Goal: Information Seeking & Learning: Learn about a topic

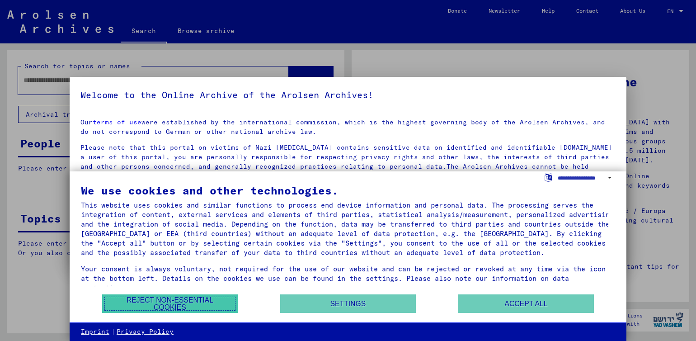
click at [161, 304] on button "Reject non-essential cookies" at bounding box center [170, 303] width 136 height 19
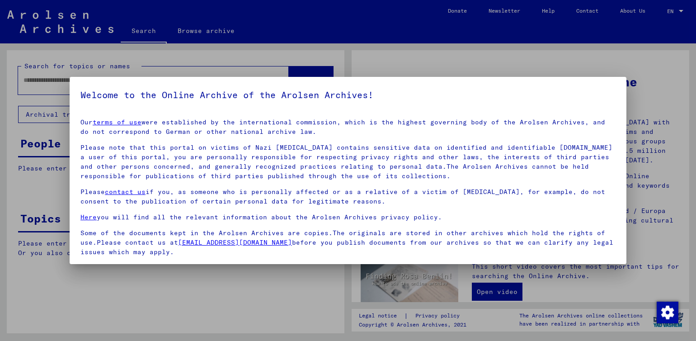
scroll to position [63, 0]
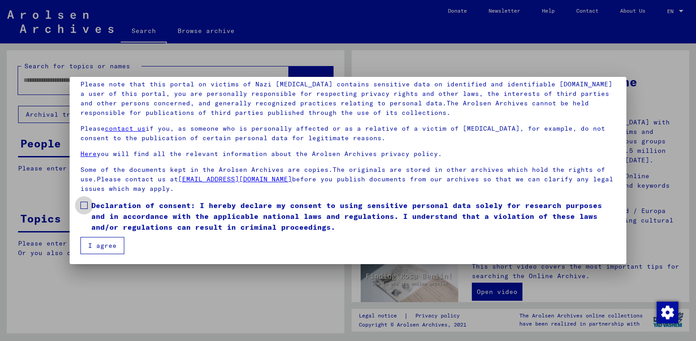
click at [84, 204] on span at bounding box center [83, 205] width 7 height 7
click at [109, 247] on button "I agree" at bounding box center [102, 245] width 44 height 17
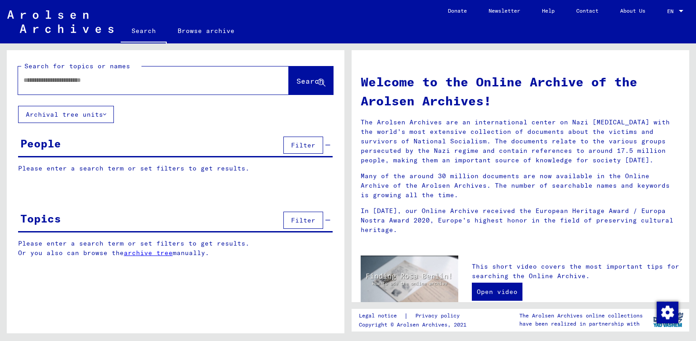
click at [60, 84] on input "text" at bounding box center [142, 79] width 238 height 9
click at [62, 78] on input "**********" at bounding box center [142, 79] width 238 height 9
click at [74, 78] on input "**********" at bounding box center [142, 79] width 238 height 9
click at [89, 83] on input "**********" at bounding box center [142, 79] width 238 height 9
click at [295, 87] on button "Search" at bounding box center [311, 80] width 44 height 28
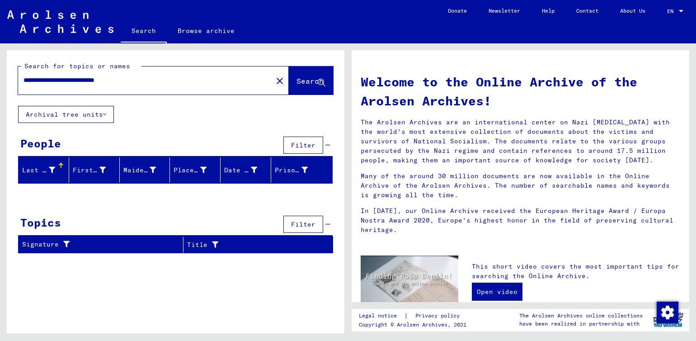
click at [38, 79] on input "**********" at bounding box center [142, 79] width 238 height 9
type input "**********"
click at [296, 80] on span "Search" at bounding box center [309, 80] width 27 height 9
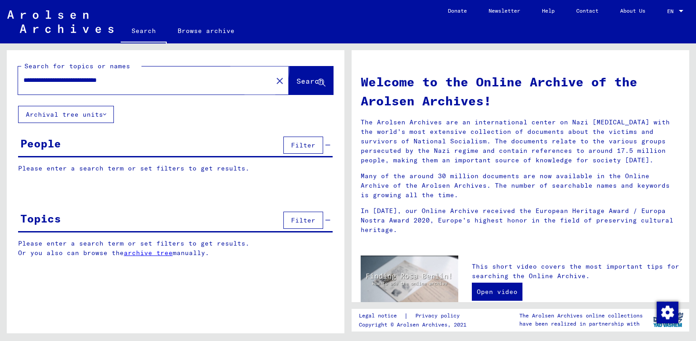
click at [296, 80] on span "Search" at bounding box center [309, 80] width 27 height 9
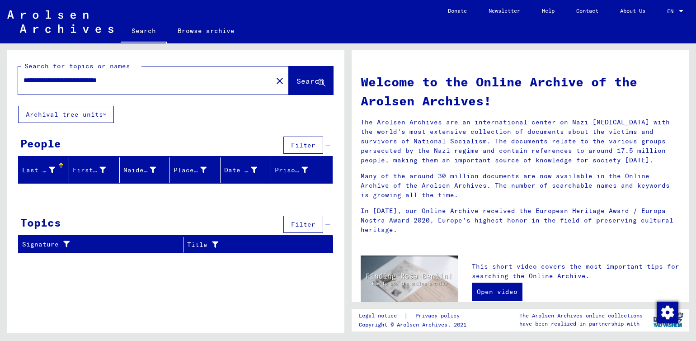
click at [47, 171] on div "Last Name" at bounding box center [38, 169] width 33 height 9
click at [57, 163] on div "Last Name" at bounding box center [45, 170] width 47 height 14
click at [206, 31] on link "Browse archive" at bounding box center [206, 31] width 79 height 22
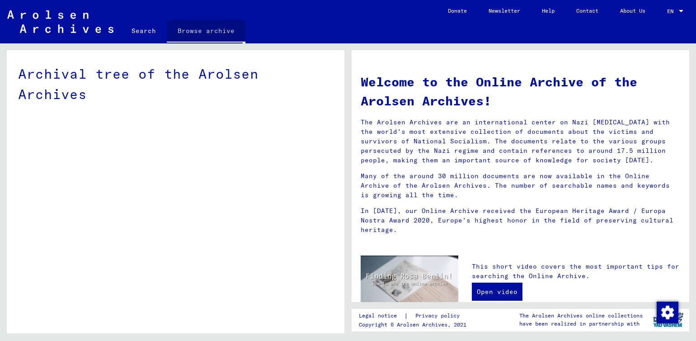
click at [206, 31] on link "Browse archive" at bounding box center [206, 31] width 79 height 23
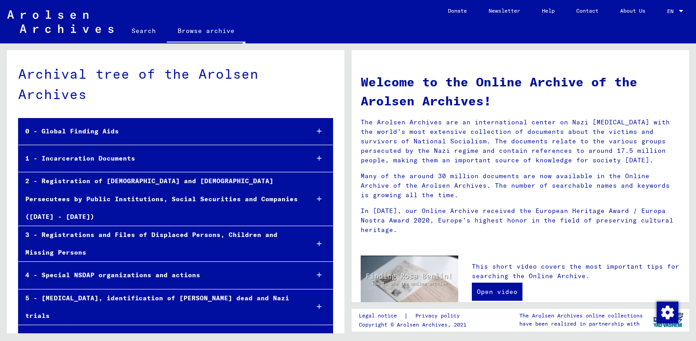
click at [139, 159] on div "1 - Incarceration Documents" at bounding box center [160, 159] width 283 height 18
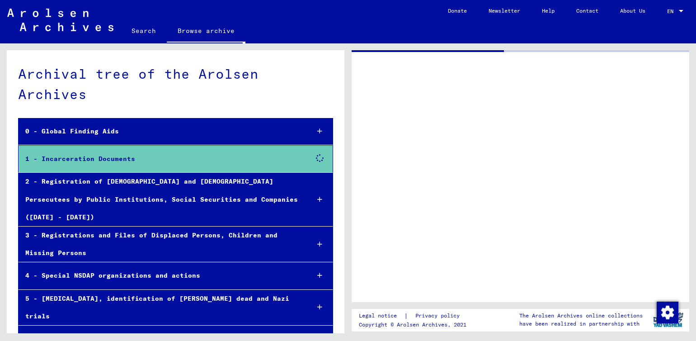
click at [139, 159] on div "1 - Incarceration Documents" at bounding box center [160, 159] width 283 height 18
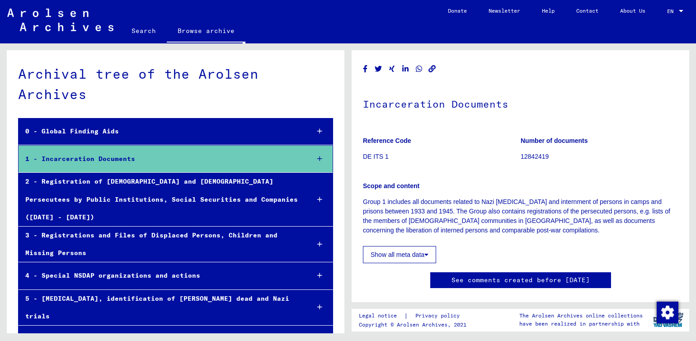
drag, startPoint x: 331, startPoint y: 324, endPoint x: 295, endPoint y: 310, distance: 38.5
click at [295, 310] on div "Archival tree of the Arolsen Archives 0 - Global Finding Aids 1 - Incarceration…" at bounding box center [176, 238] width 338 height 377
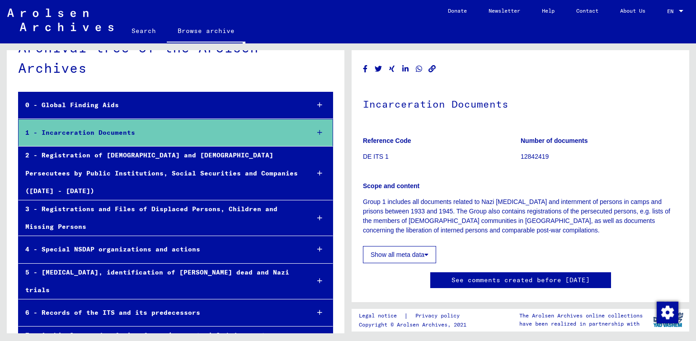
scroll to position [25, 0]
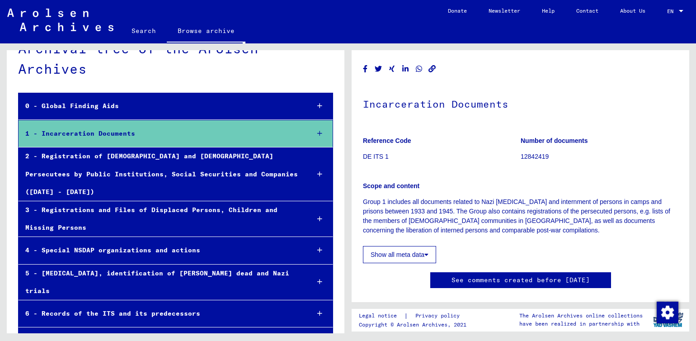
click at [252, 166] on div "2 - Registration of [DEMOGRAPHIC_DATA] and [DEMOGRAPHIC_DATA] Persecutees by Pu…" at bounding box center [160, 173] width 283 height 53
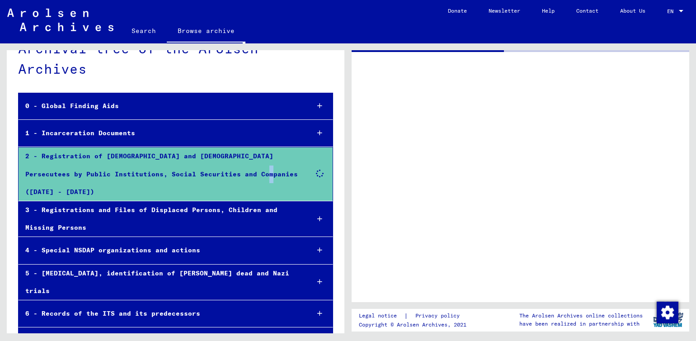
click at [252, 166] on div "2 - Registration of [DEMOGRAPHIC_DATA] and [DEMOGRAPHIC_DATA] Persecutees by Pu…" at bounding box center [160, 173] width 283 height 53
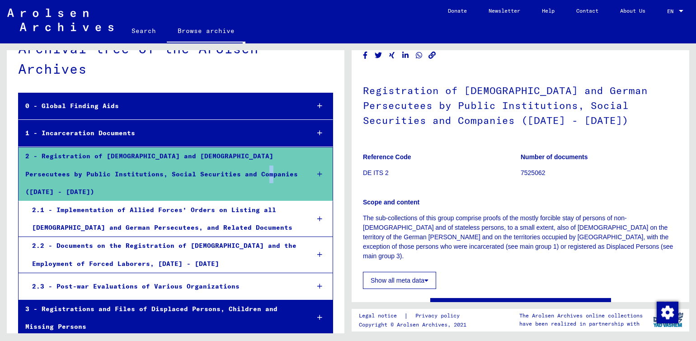
scroll to position [38, 0]
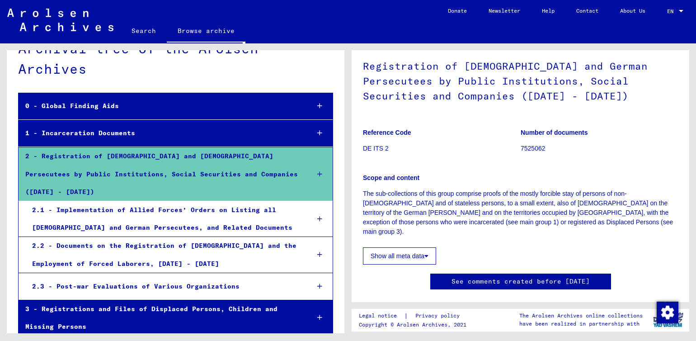
click at [446, 169] on div "Scope and content The sub-collections of this group comprise proofs of the most…" at bounding box center [520, 199] width 315 height 74
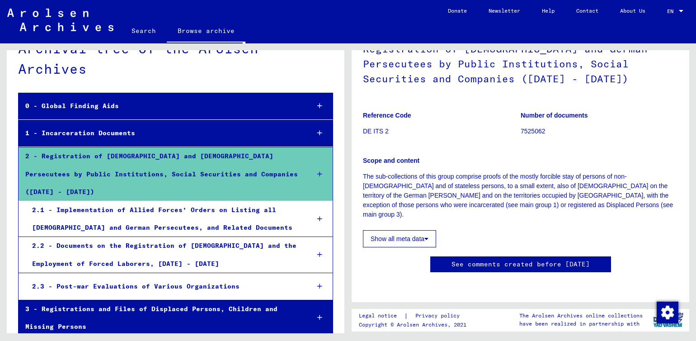
scroll to position [0, 0]
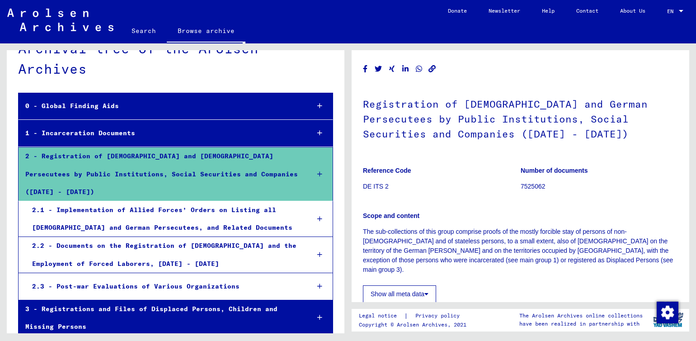
click at [684, 63] on div "Registration of Foreigners and German Persecutees by Public Institutions, Socia…" at bounding box center [521, 176] width 338 height 252
click at [195, 237] on div "2.2 - Documents on the Registration of [DEMOGRAPHIC_DATA] and the Employment of…" at bounding box center [163, 254] width 277 height 35
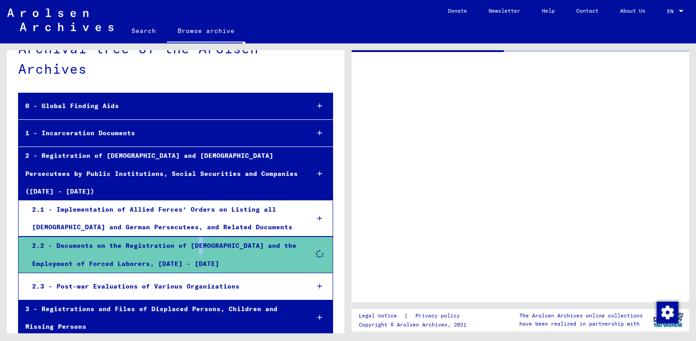
click at [195, 237] on div "2.2 - Documents on the Registration of [DEMOGRAPHIC_DATA] and the Employment of…" at bounding box center [163, 254] width 277 height 35
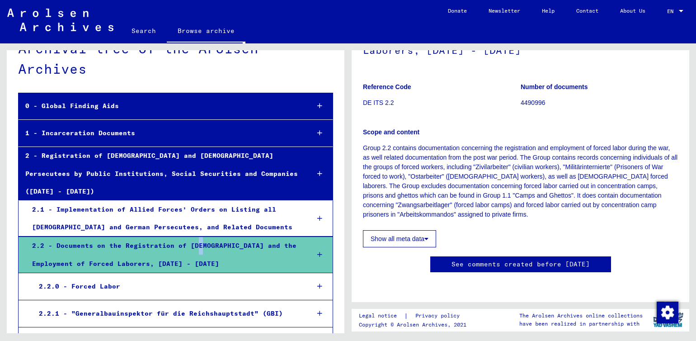
scroll to position [374, 0]
click at [183, 277] on div "2.2.0 - Forced Labor" at bounding box center [167, 286] width 270 height 18
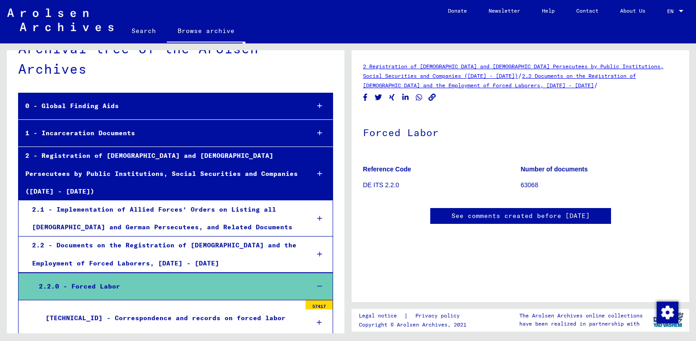
click at [207, 309] on div "[TECHNICAL_ID] - Correspondence and records on forced labor" at bounding box center [170, 318] width 262 height 18
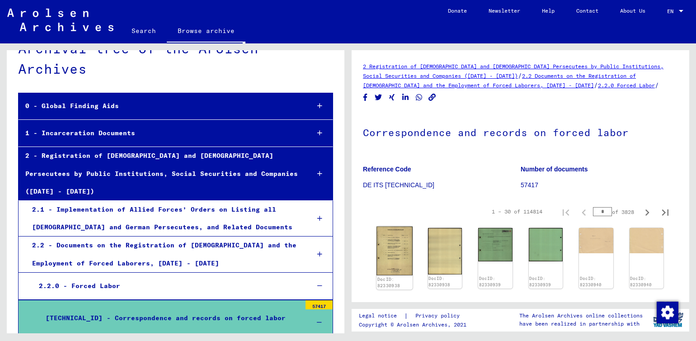
click at [398, 258] on img at bounding box center [394, 250] width 36 height 49
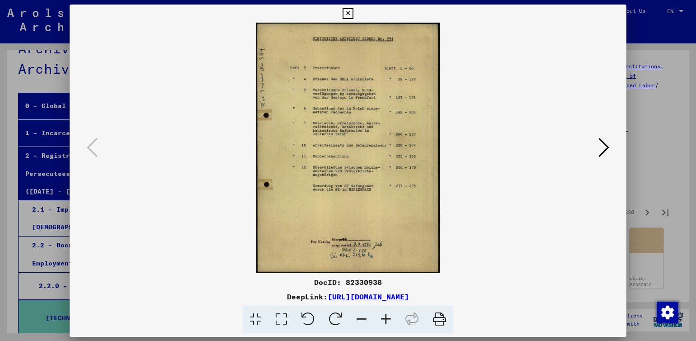
click at [398, 257] on img at bounding box center [347, 148] width 495 height 250
click at [390, 216] on img at bounding box center [347, 148] width 495 height 250
click at [375, 147] on img at bounding box center [347, 148] width 495 height 250
click at [603, 148] on icon at bounding box center [603, 147] width 11 height 22
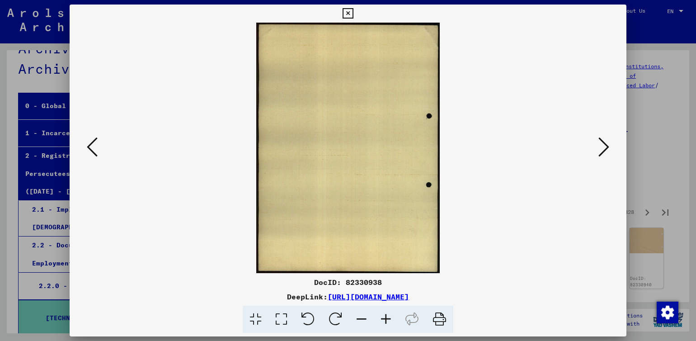
click at [602, 148] on icon at bounding box center [603, 147] width 11 height 22
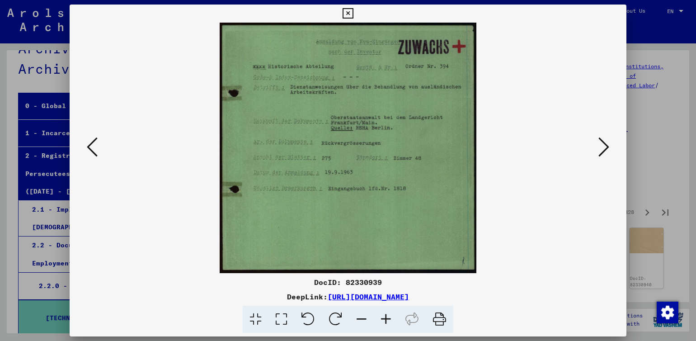
click at [601, 148] on icon at bounding box center [603, 147] width 11 height 22
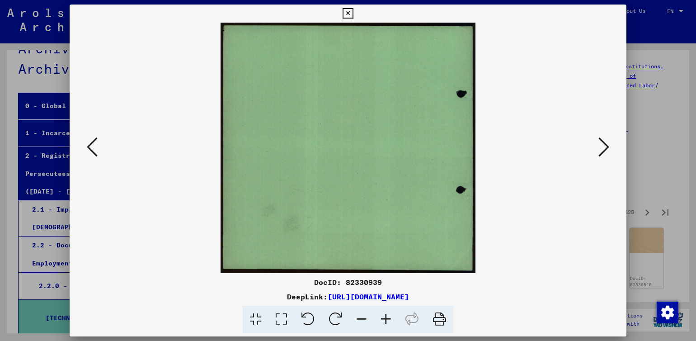
click at [601, 148] on icon at bounding box center [603, 147] width 11 height 22
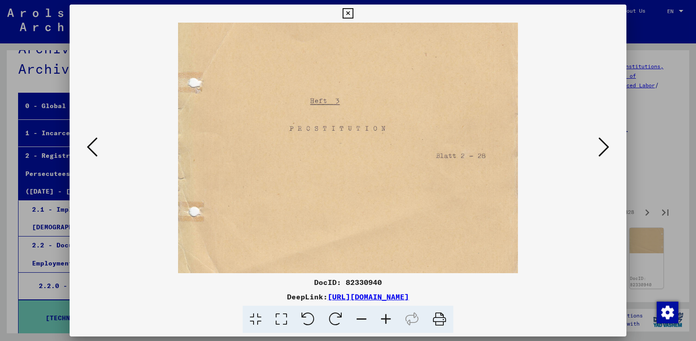
click at [485, 157] on img at bounding box center [347, 148] width 495 height 250
click at [485, 156] on img at bounding box center [347, 148] width 495 height 250
click at [604, 148] on icon at bounding box center [603, 147] width 11 height 22
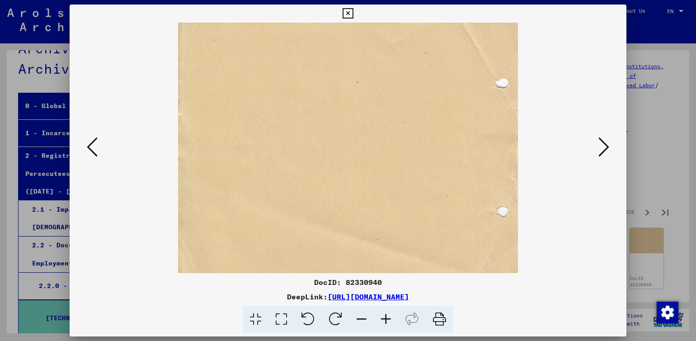
click at [604, 148] on icon at bounding box center [603, 147] width 11 height 22
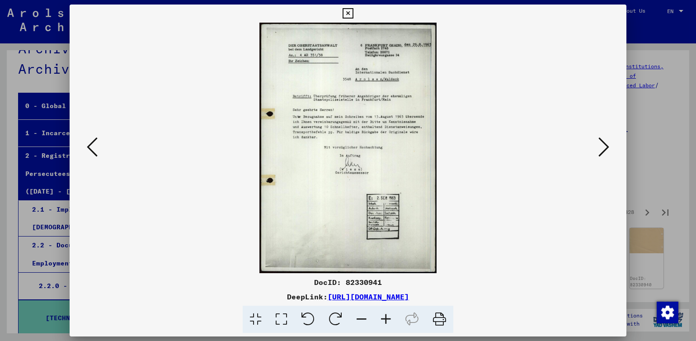
click at [601, 146] on icon at bounding box center [603, 147] width 11 height 22
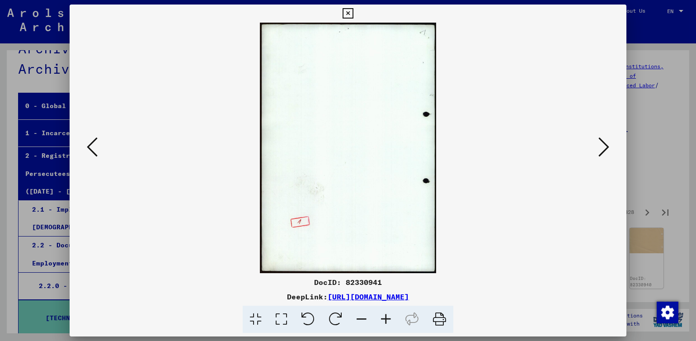
click at [601, 146] on icon at bounding box center [603, 147] width 11 height 22
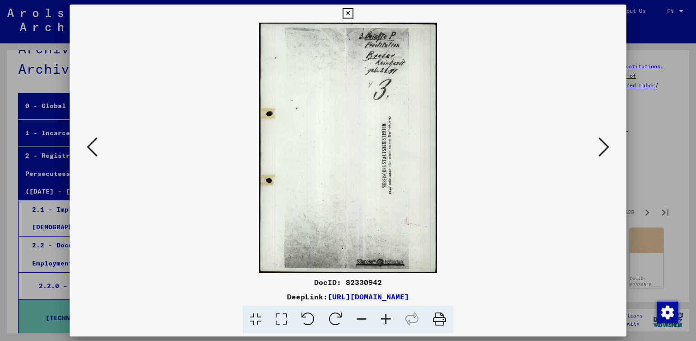
click at [601, 147] on icon at bounding box center [603, 147] width 11 height 22
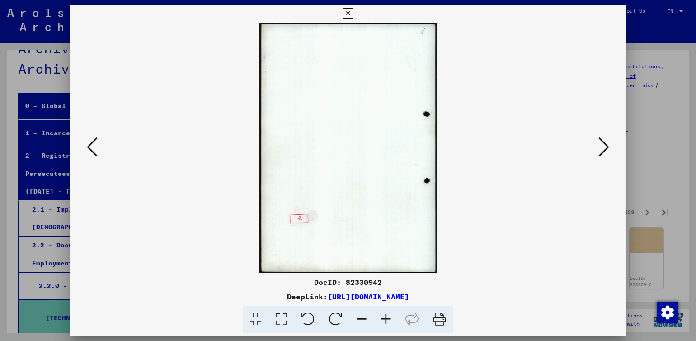
click at [601, 147] on icon at bounding box center [603, 147] width 11 height 22
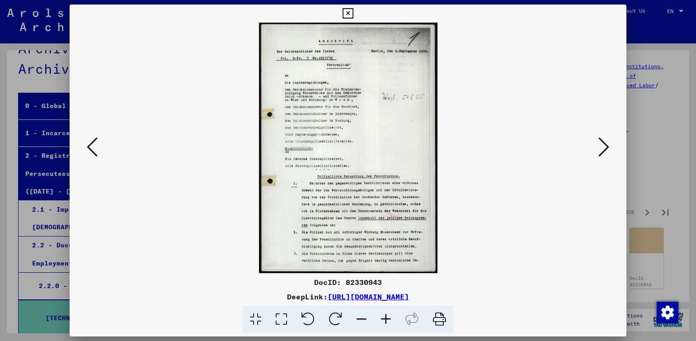
click at [601, 147] on icon at bounding box center [603, 147] width 11 height 22
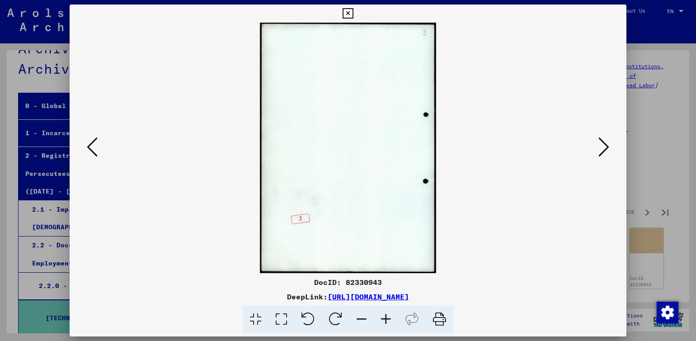
click at [601, 147] on icon at bounding box center [603, 147] width 11 height 22
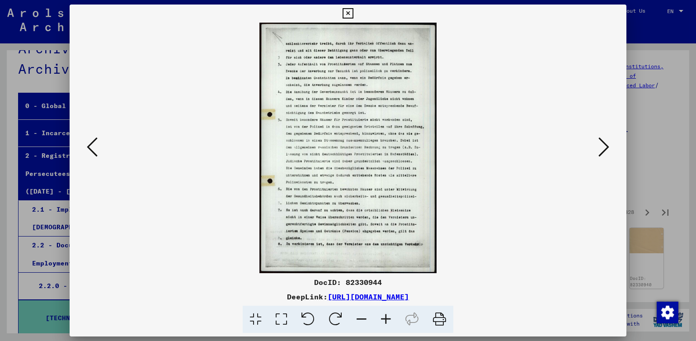
click at [601, 147] on icon at bounding box center [603, 147] width 11 height 22
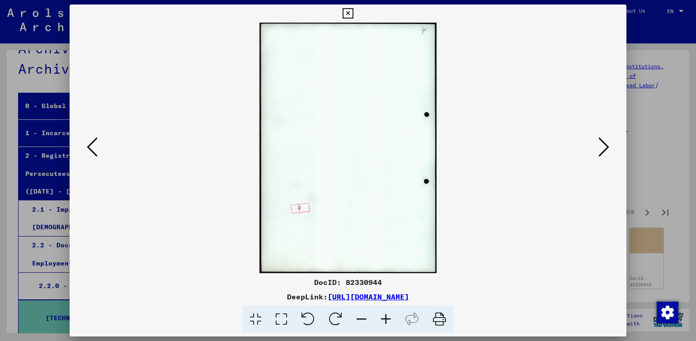
click at [600, 147] on icon at bounding box center [603, 147] width 11 height 22
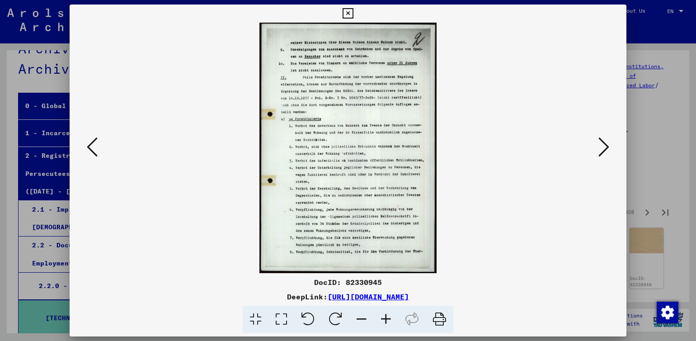
click at [600, 147] on icon at bounding box center [603, 147] width 11 height 22
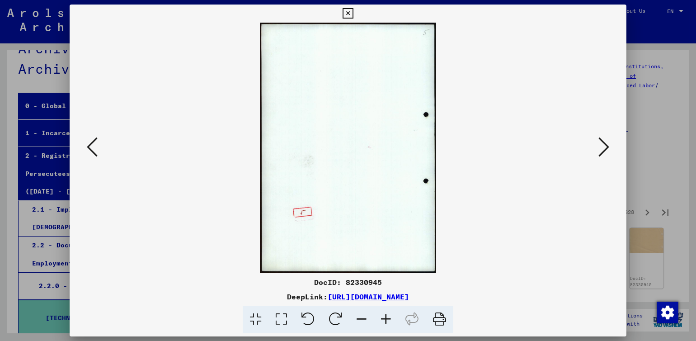
click at [533, 139] on img at bounding box center [347, 148] width 495 height 250
click at [381, 292] on link "[URL][DOMAIN_NAME]" at bounding box center [368, 296] width 81 height 9
